Goal: Entertainment & Leisure: Consume media (video, audio)

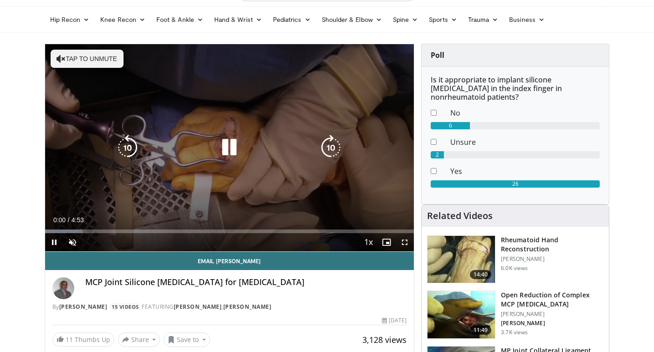
click at [235, 149] on icon "Video Player" at bounding box center [230, 148] width 26 height 26
